Goal: Transaction & Acquisition: Download file/media

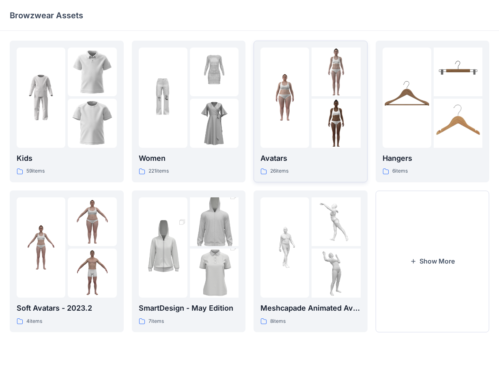
click at [291, 91] on img at bounding box center [285, 97] width 49 height 49
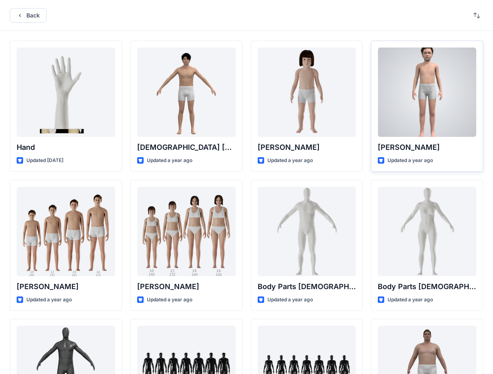
click at [397, 109] on div at bounding box center [427, 92] width 99 height 89
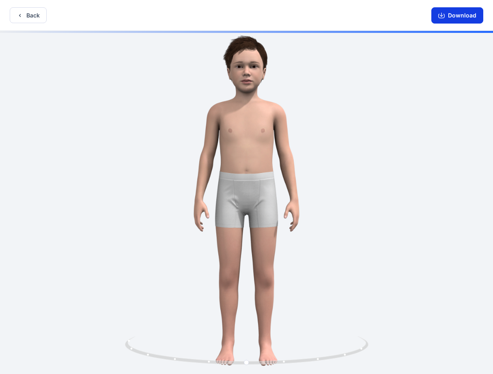
click at [406, 12] on button "Download" at bounding box center [458, 15] width 52 height 16
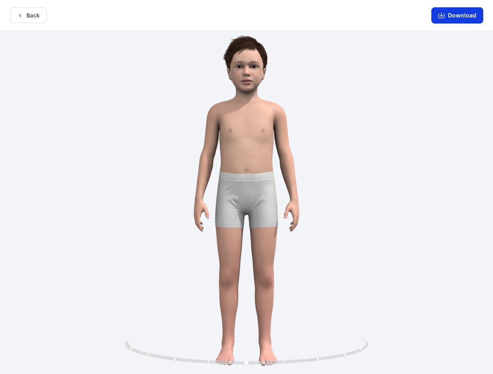
click at [406, 11] on button "Download" at bounding box center [458, 15] width 52 height 16
click at [406, 16] on button "Download" at bounding box center [458, 15] width 52 height 16
click at [406, 15] on button "Download" at bounding box center [458, 15] width 52 height 16
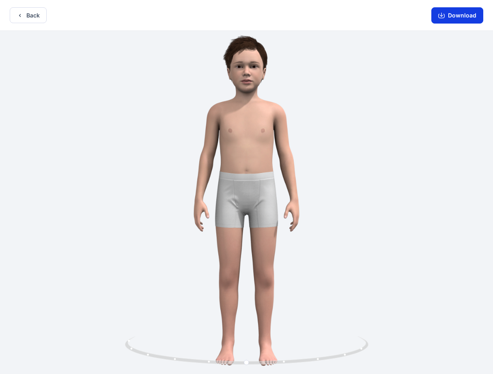
click at [406, 15] on button "Download" at bounding box center [458, 15] width 52 height 16
click at [406, 10] on button "Download" at bounding box center [458, 15] width 52 height 16
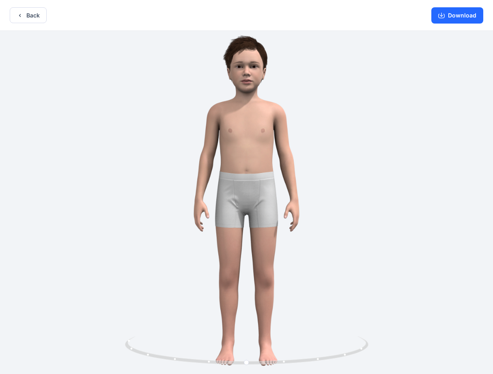
click at [322, 117] on div at bounding box center [246, 203] width 493 height 345
